Goal: Navigation & Orientation: Find specific page/section

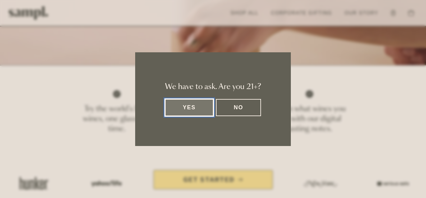
click at [197, 109] on button "Yes" at bounding box center [189, 107] width 48 height 17
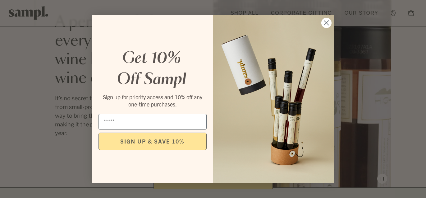
scroll to position [548, 0]
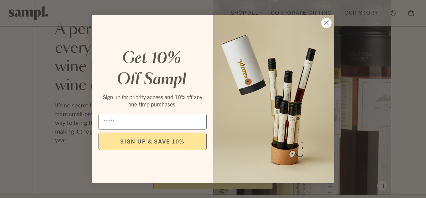
click at [330, 22] on circle "Close dialog" at bounding box center [326, 23] width 10 height 10
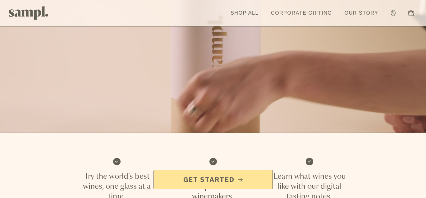
scroll to position [0, 0]
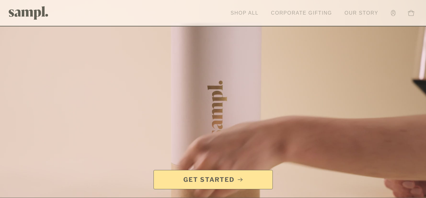
click at [367, 11] on link "Our Story" at bounding box center [361, 13] width 40 height 14
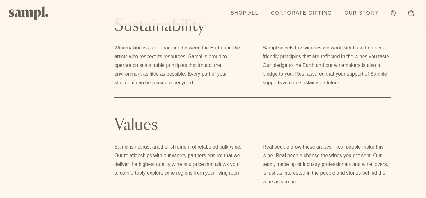
scroll to position [611, 0]
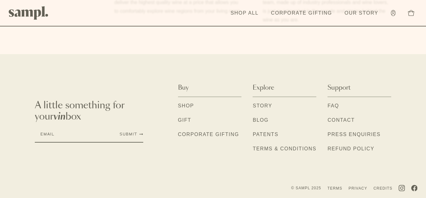
click at [187, 107] on link "Shop" at bounding box center [186, 106] width 16 height 8
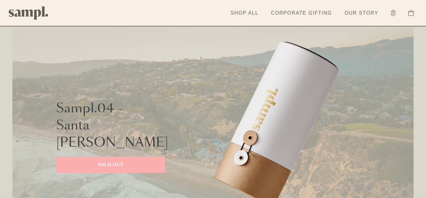
scroll to position [1937, 0]
